Goal: Information Seeking & Learning: Learn about a topic

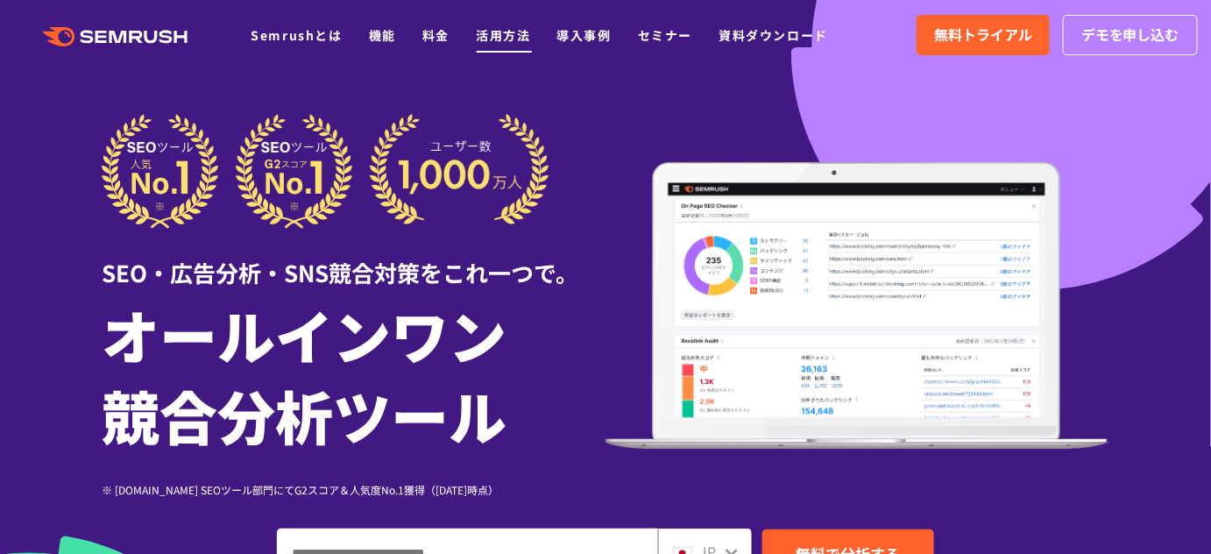
click at [508, 35] on link "活用方法" at bounding box center [503, 35] width 54 height 18
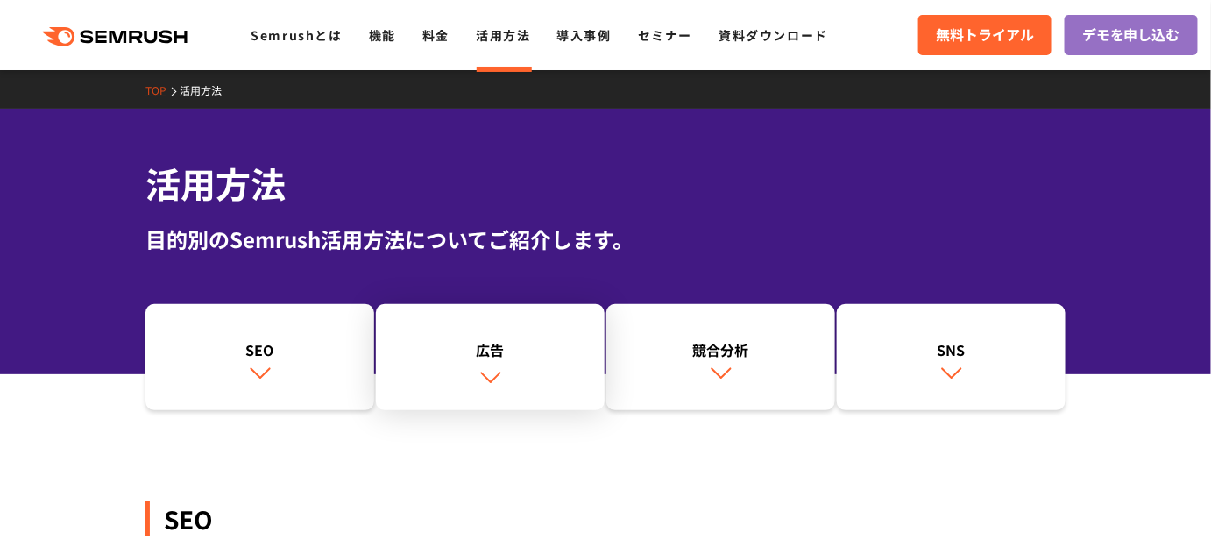
click at [515, 334] on link "広告" at bounding box center [490, 357] width 229 height 107
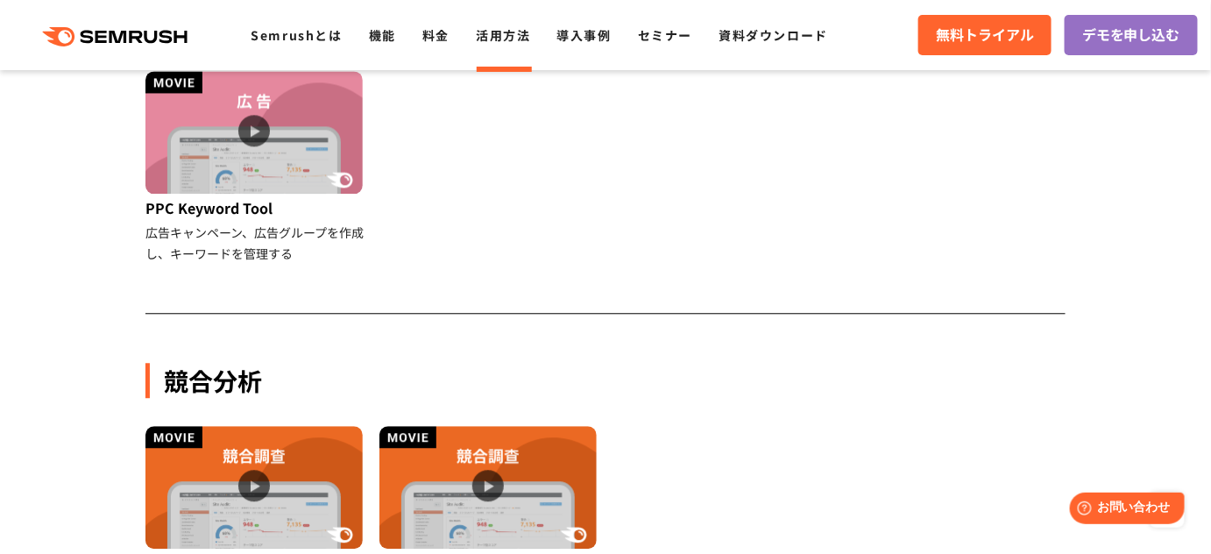
scroll to position [1297, 0]
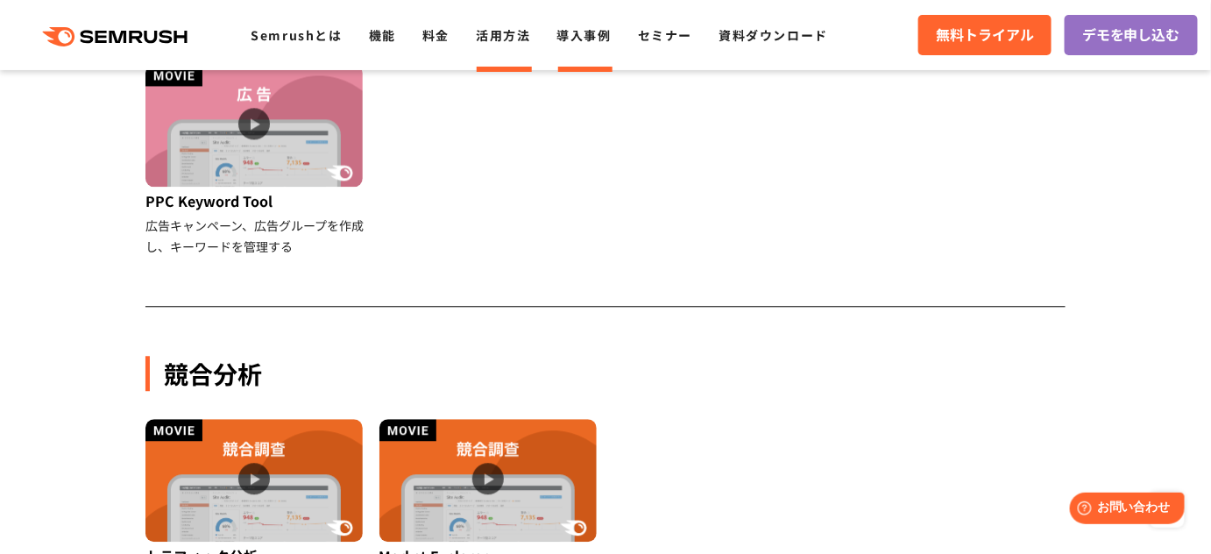
click at [570, 37] on link "導入事例" at bounding box center [584, 35] width 54 height 18
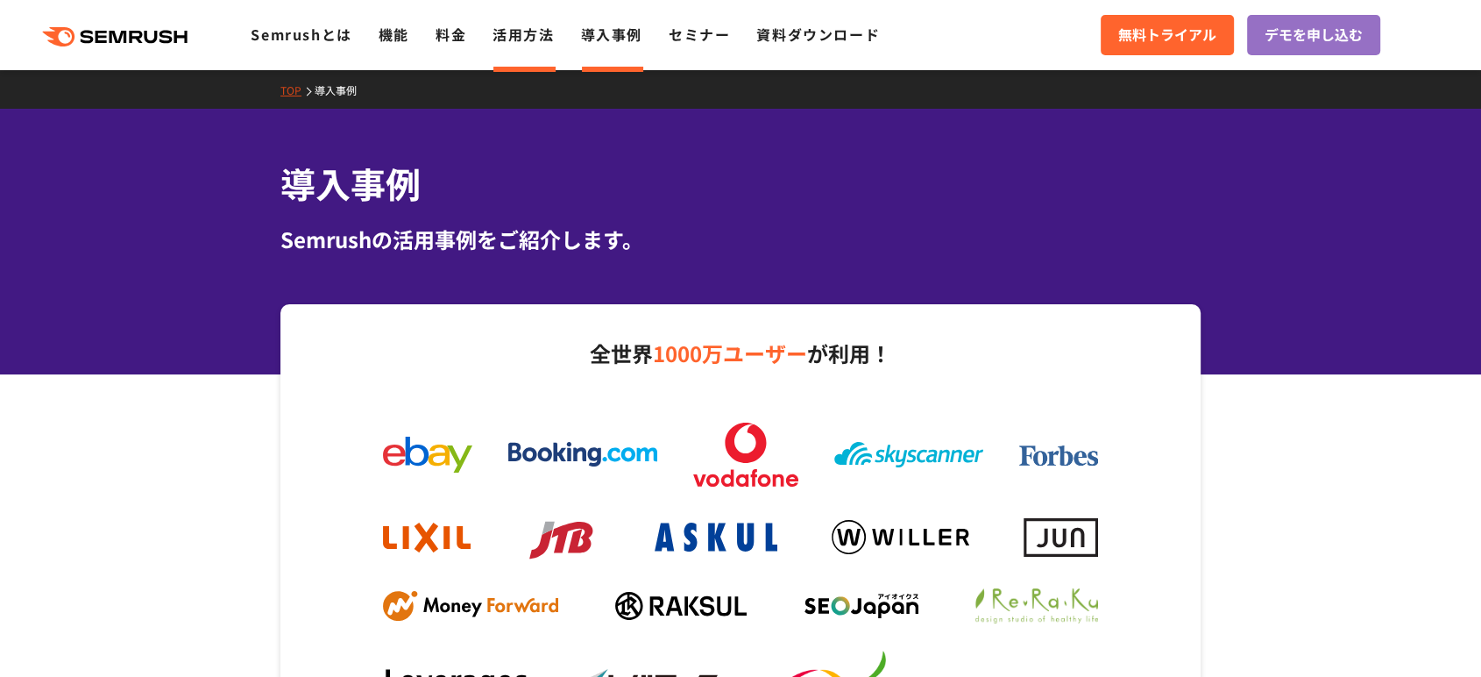
click at [547, 46] on li "活用方法" at bounding box center [523, 35] width 61 height 23
click at [515, 33] on link "活用方法" at bounding box center [523, 34] width 61 height 21
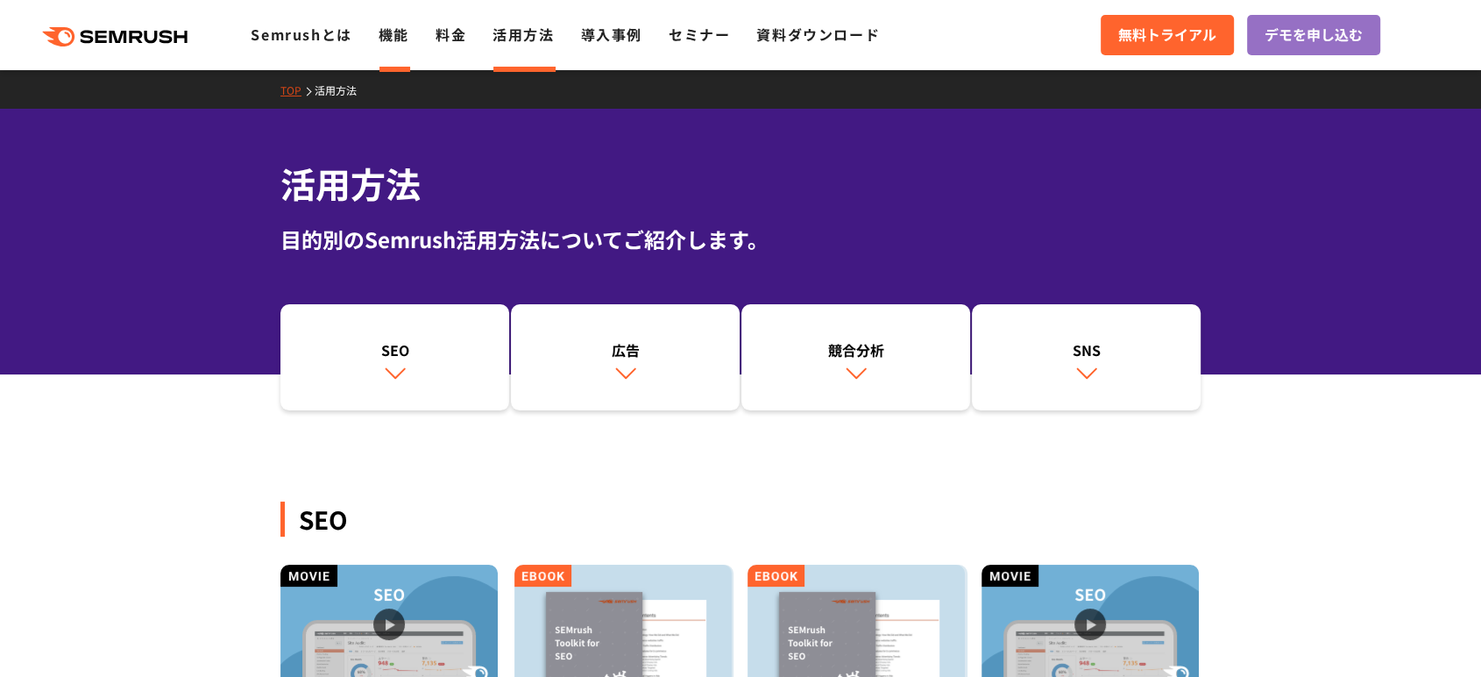
click at [397, 39] on link "機能" at bounding box center [394, 34] width 31 height 21
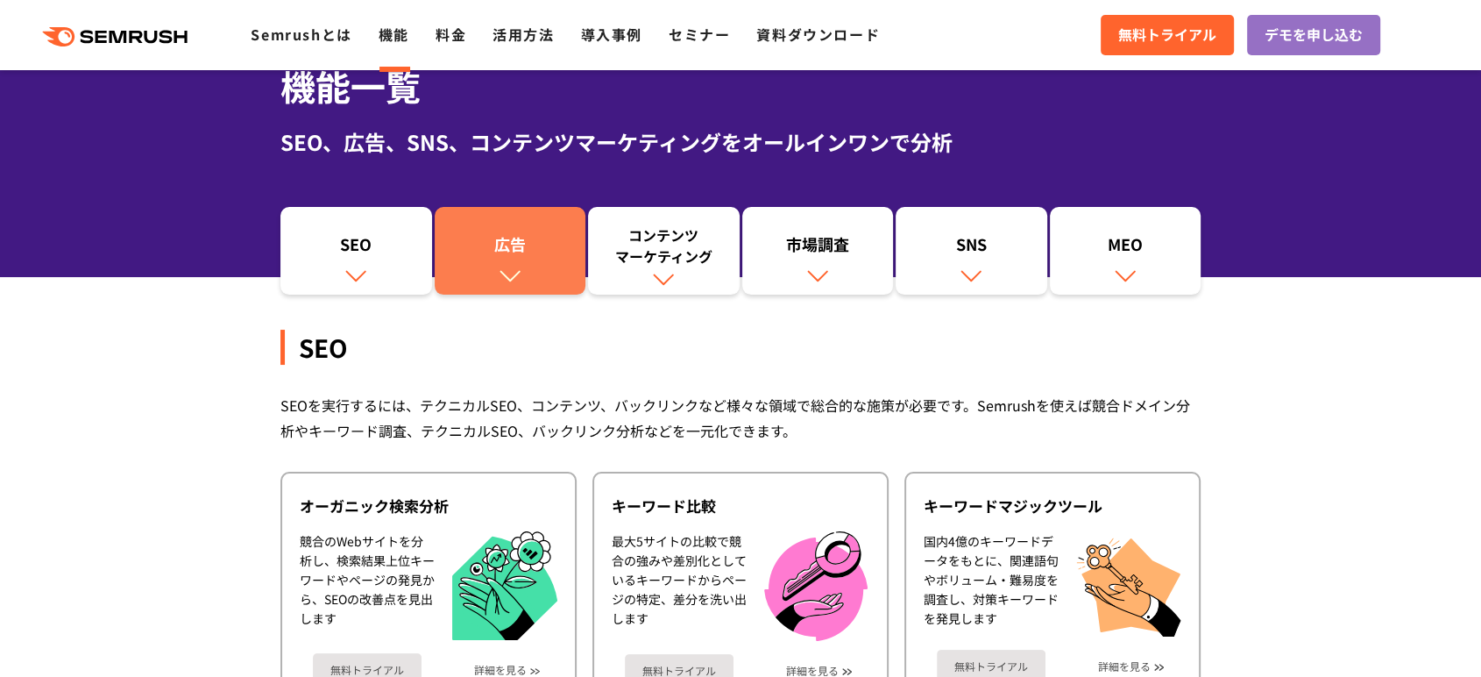
click at [556, 256] on div "広告" at bounding box center [511, 248] width 134 height 30
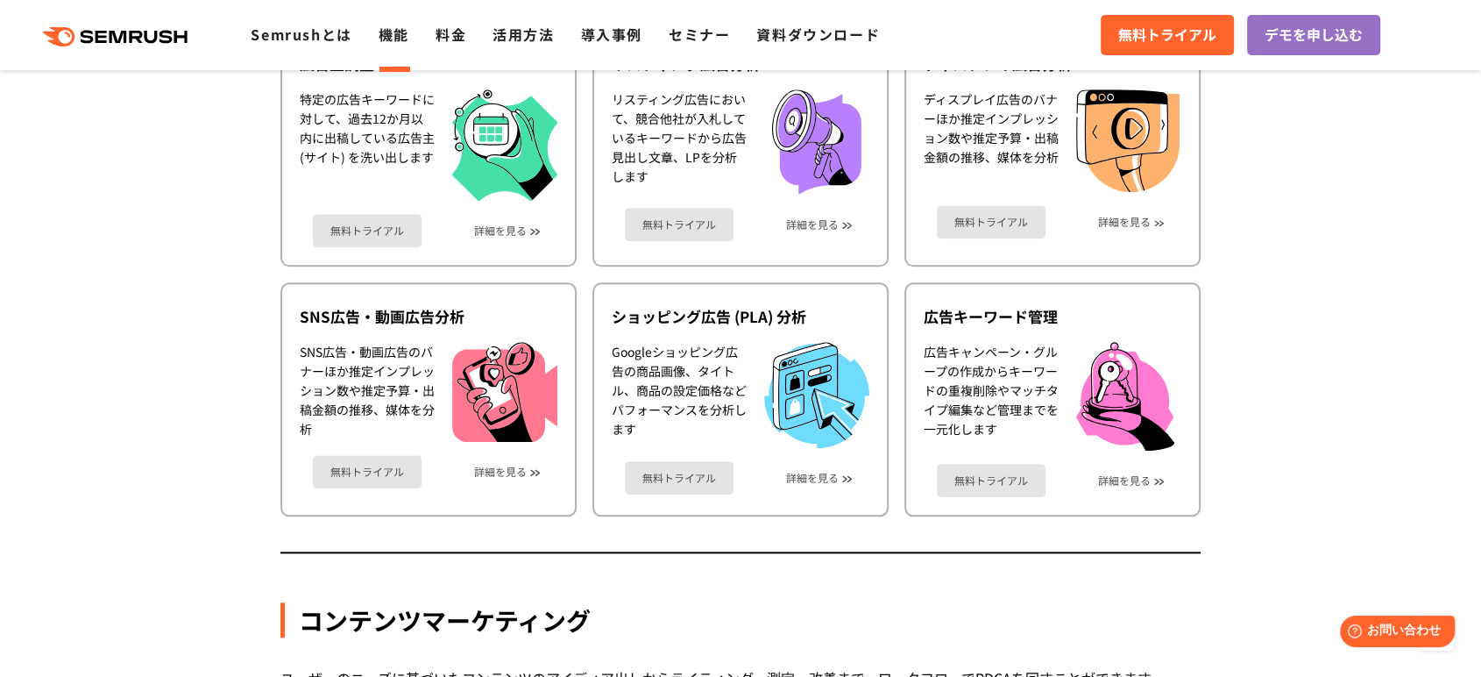
scroll to position [1655, 0]
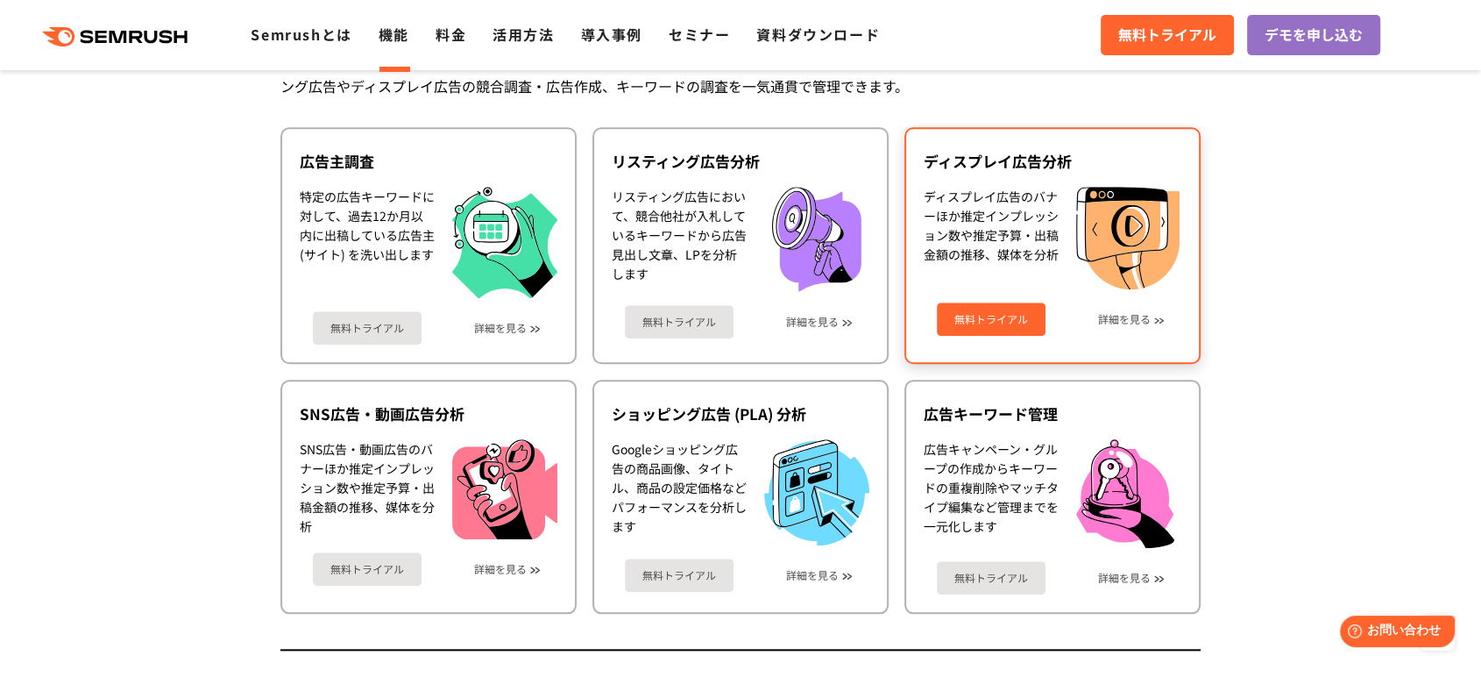
click at [1047, 191] on div "ディスプレイ広告のバナーほか推定インプレッション数や推定予算・出稿金額の推移、媒体を分析" at bounding box center [991, 238] width 135 height 103
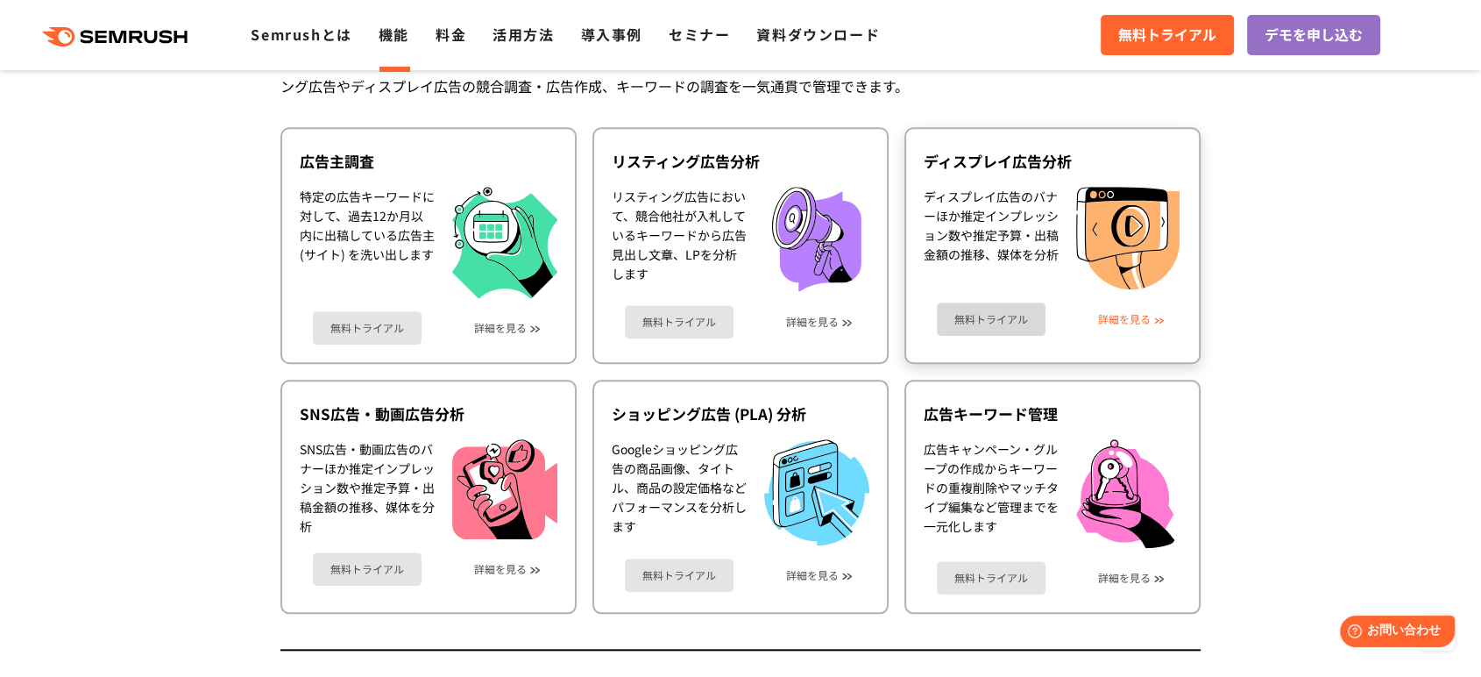
click at [1135, 313] on link "詳細を見る" at bounding box center [1124, 319] width 53 height 12
